Goal: Transaction & Acquisition: Obtain resource

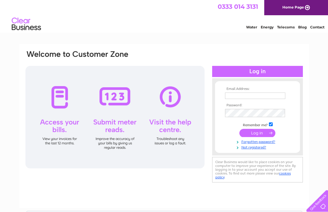
type input "paulcrilley@aol.com"
click at [263, 137] on input "submit" at bounding box center [257, 133] width 36 height 8
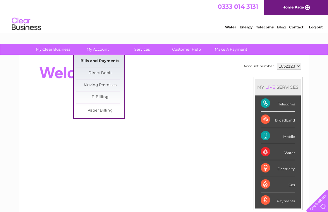
click at [93, 60] on link "Bills and Payments" at bounding box center [100, 61] width 48 height 12
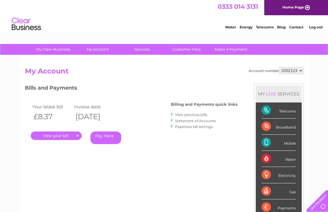
click at [57, 136] on link "." at bounding box center [56, 135] width 51 height 8
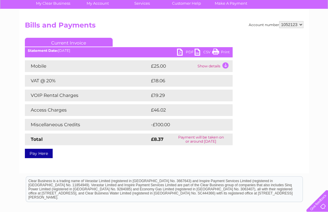
scroll to position [58, 0]
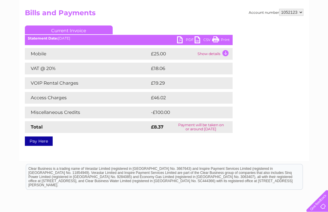
click at [72, 29] on link "Current Invoice" at bounding box center [69, 29] width 88 height 9
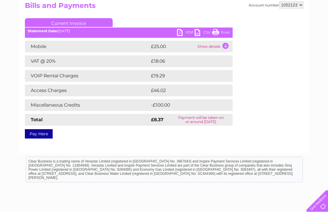
scroll to position [69, 0]
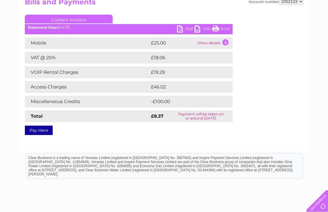
click at [210, 48] on td "Show details" at bounding box center [214, 43] width 37 height 12
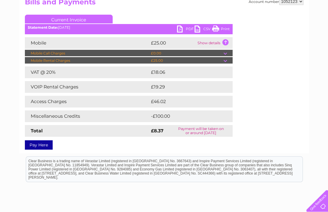
click at [205, 42] on td "Show details" at bounding box center [214, 43] width 37 height 12
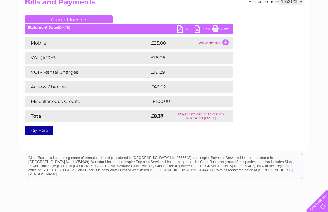
click at [205, 42] on td "Show details" at bounding box center [214, 43] width 37 height 12
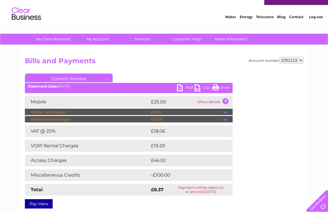
scroll to position [0, 0]
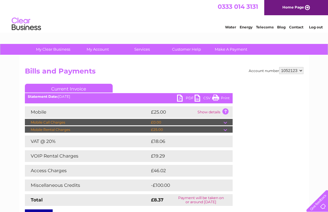
drag, startPoint x: 332, startPoint y: 98, endPoint x: 324, endPoint y: 40, distance: 58.8
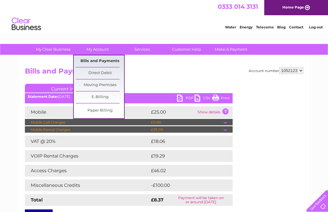
click at [104, 59] on link "Bills and Payments" at bounding box center [100, 61] width 48 height 12
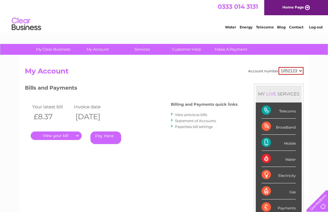
click at [56, 139] on link "." at bounding box center [56, 135] width 51 height 8
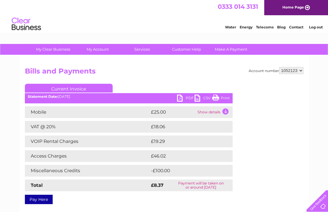
click at [73, 87] on link "Current Invoice" at bounding box center [69, 88] width 88 height 9
click at [178, 99] on link "PDF" at bounding box center [186, 98] width 18 height 8
click at [180, 99] on link "PDF" at bounding box center [186, 98] width 18 height 8
click at [182, 100] on link "PDF" at bounding box center [186, 98] width 18 height 8
click at [179, 97] on link "PDF" at bounding box center [186, 98] width 18 height 8
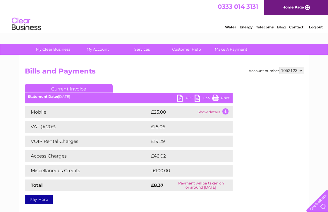
click at [179, 97] on link "PDF" at bounding box center [186, 98] width 18 height 8
